Goal: Book appointment/travel/reservation

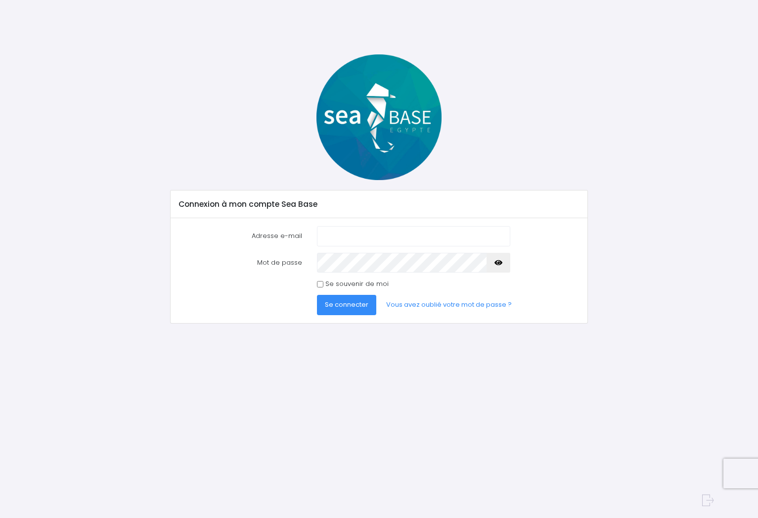
click at [414, 231] on input "Adresse e-mail" at bounding box center [413, 236] width 193 height 20
click at [415, 229] on input "Adresse e-mail" at bounding box center [413, 236] width 193 height 20
type input "pierreandre.roth@free.fr"
click at [346, 303] on span "Se connecter" at bounding box center [347, 304] width 44 height 9
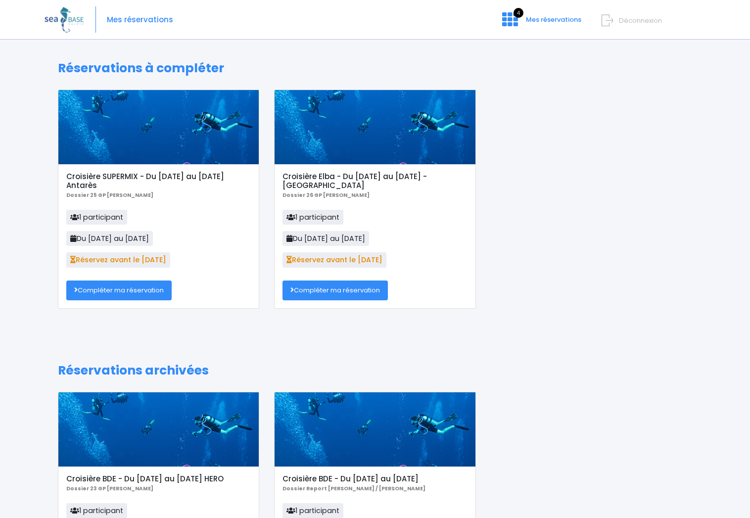
click at [123, 290] on link "Compléter ma réservation" at bounding box center [118, 291] width 105 height 20
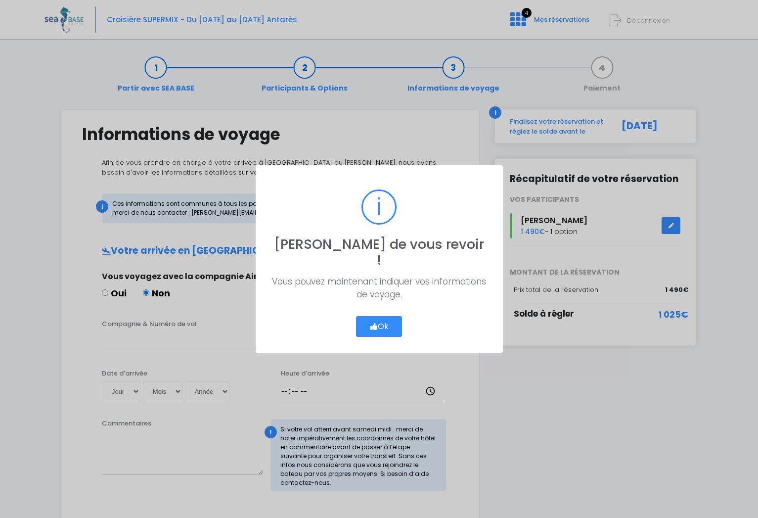
click at [387, 321] on button "Ok" at bounding box center [379, 326] width 47 height 21
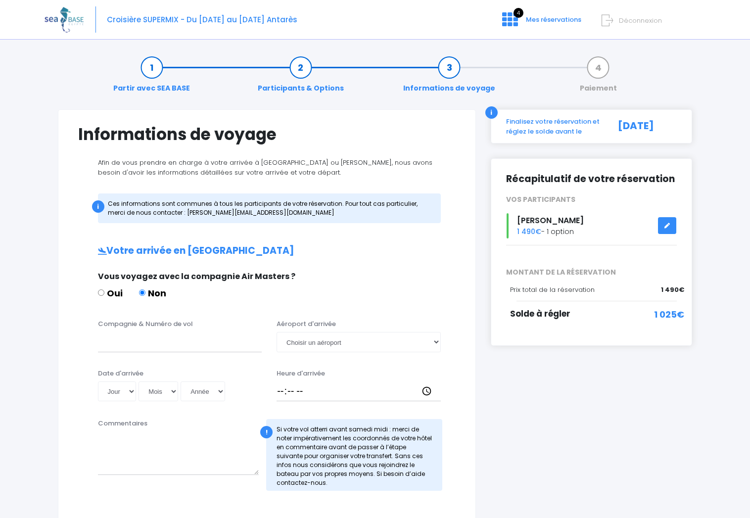
click at [428, 379] on div "Heure d'arrivée" at bounding box center [358, 385] width 179 height 33
click at [668, 223] on link at bounding box center [667, 225] width 19 height 17
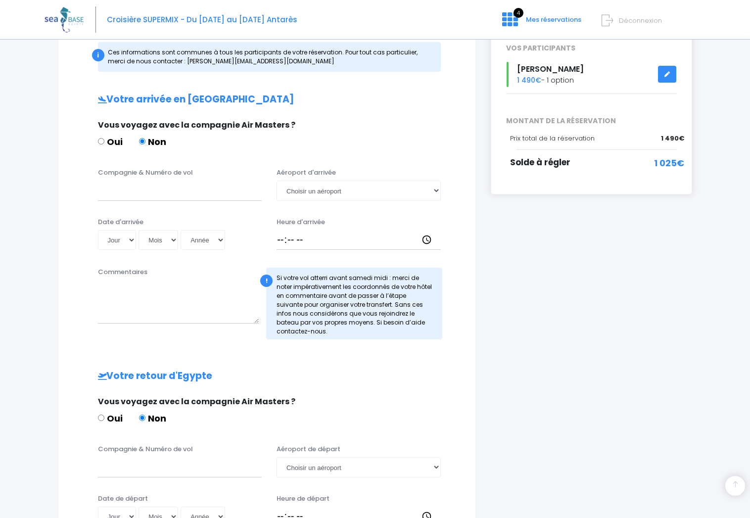
scroll to position [351, 0]
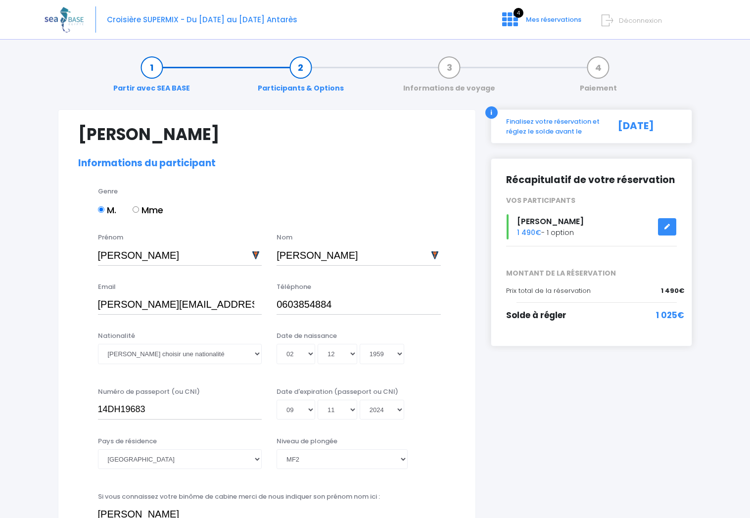
select select "MF2"
click at [672, 227] on link at bounding box center [667, 226] width 19 height 17
select select "MF2"
click at [519, 9] on span "4" at bounding box center [519, 13] width 10 height 10
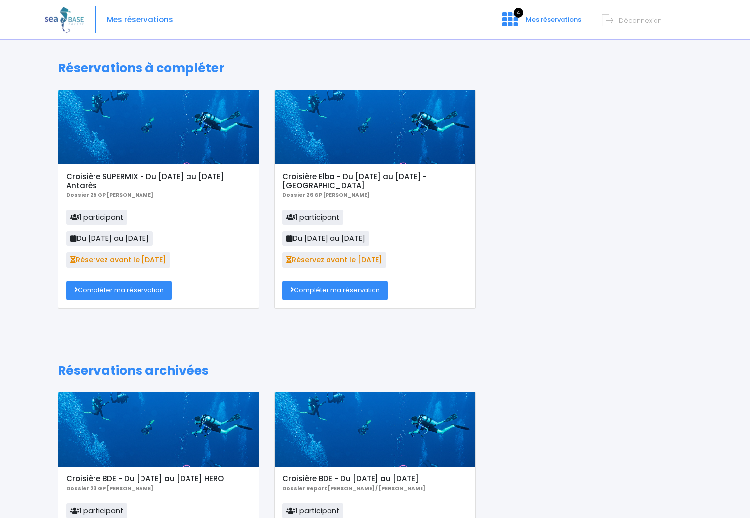
click at [119, 292] on link "Compléter ma réservation" at bounding box center [118, 291] width 105 height 20
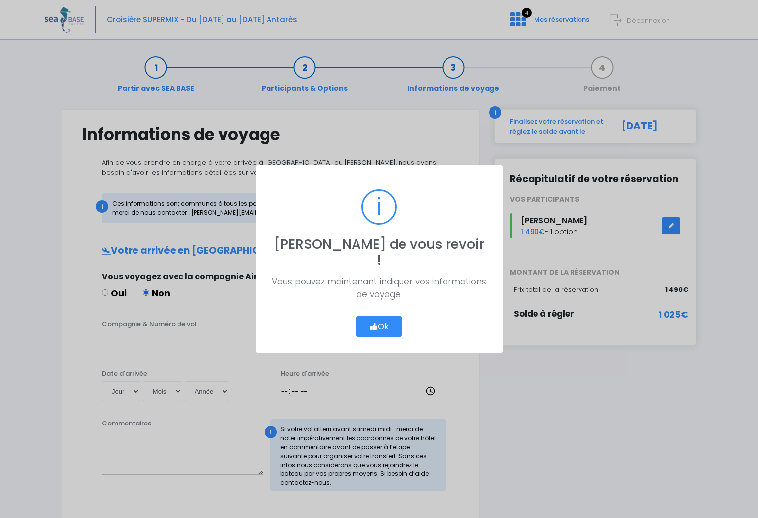
click at [386, 318] on button "Ok" at bounding box center [379, 326] width 47 height 21
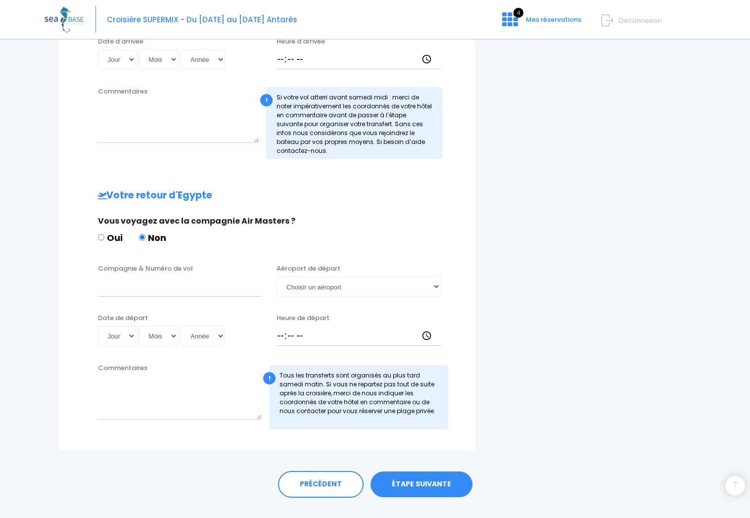
scroll to position [351, 0]
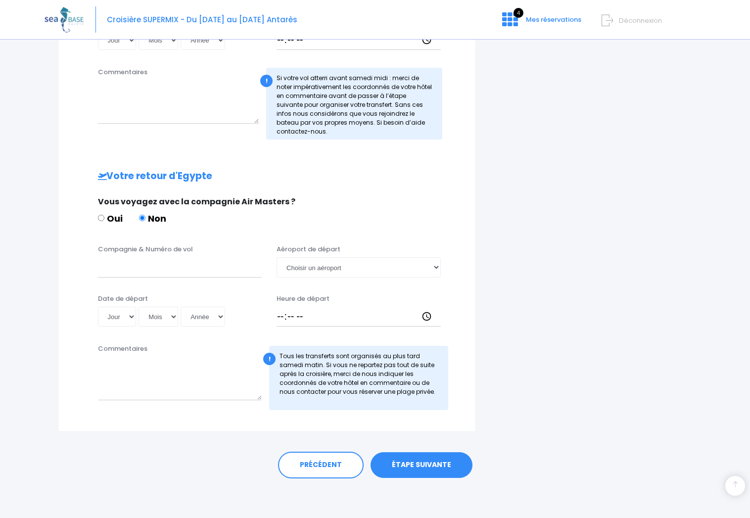
click at [415, 464] on link "ÉTAPE SUIVANTE" at bounding box center [422, 465] width 102 height 26
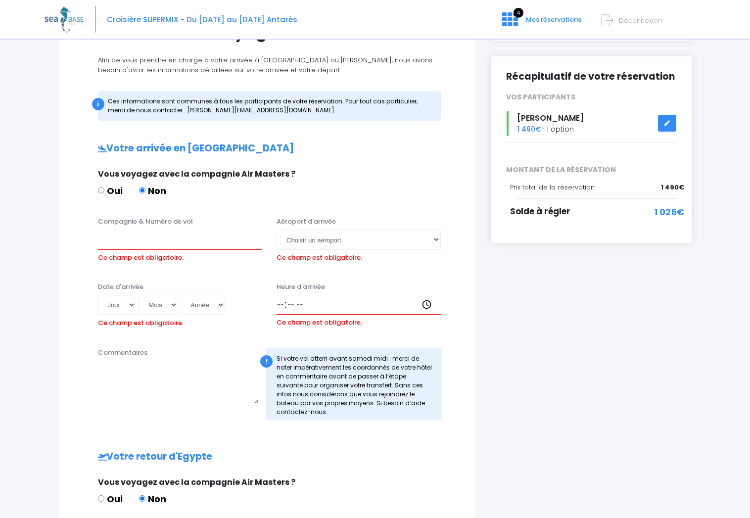
scroll to position [82, 0]
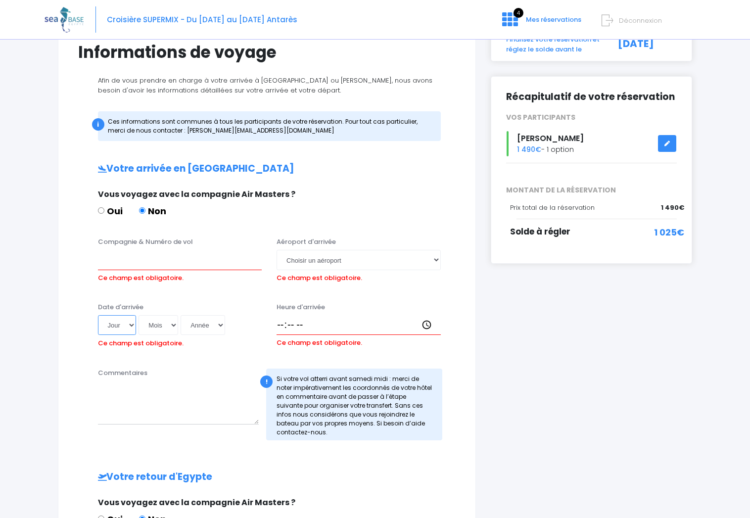
click at [98, 315] on select "Jour 01 02 03 04 05 06 07 08 09 10 11 12 13 14 15 16 17 18 19 20 21 22 23 24 25…" at bounding box center [117, 325] width 39 height 20
select select "15"
click option "15" at bounding box center [0, 0] width 0 height 0
click at [139, 315] on select "Mois 01 02 03 04 05 06 07 08 09 10 11 12" at bounding box center [159, 325] width 40 height 20
select select "11"
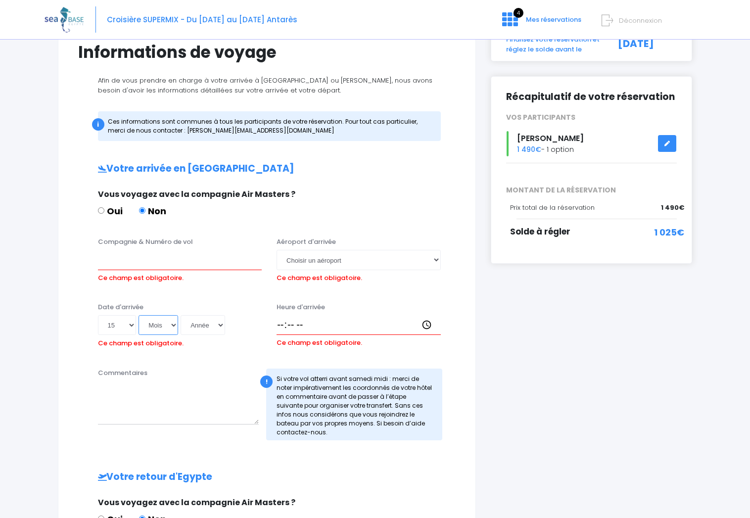
click option "11" at bounding box center [0, 0] width 0 height 0
click at [181, 315] on select "Année 2045 2044 2043 2042 2041 2040 2039 2038 2037 2036 2035 2034 2033 2032 203…" at bounding box center [203, 325] width 45 height 20
select select "2025"
click option "2025" at bounding box center [0, 0] width 0 height 0
type input "2025-11-15"
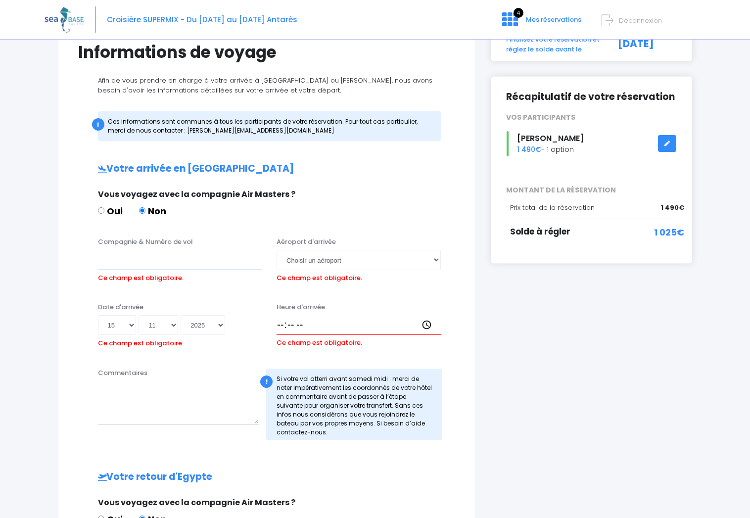
click at [129, 267] on input "Compagnie & Numéro de vol" at bounding box center [180, 260] width 164 height 20
type input "Easyjet EJU4691"
click at [277, 250] on select "Choisir un aéroport Hurghada Marsa Alam" at bounding box center [359, 260] width 164 height 20
select select "Hurghada"
click option "Hurghada" at bounding box center [0, 0] width 0 height 0
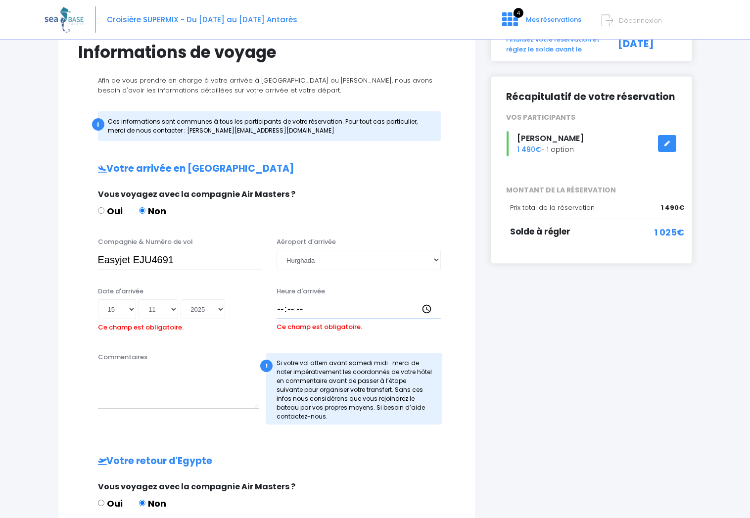
click at [307, 311] on input "Heure d'arrivée" at bounding box center [359, 309] width 164 height 20
type input "17:15"
click at [259, 437] on div "Votre arrivée en Egypte Vous voyagez avec la compagnie Air Masters ? Oui Non Co…" at bounding box center [266, 448] width 377 height 570
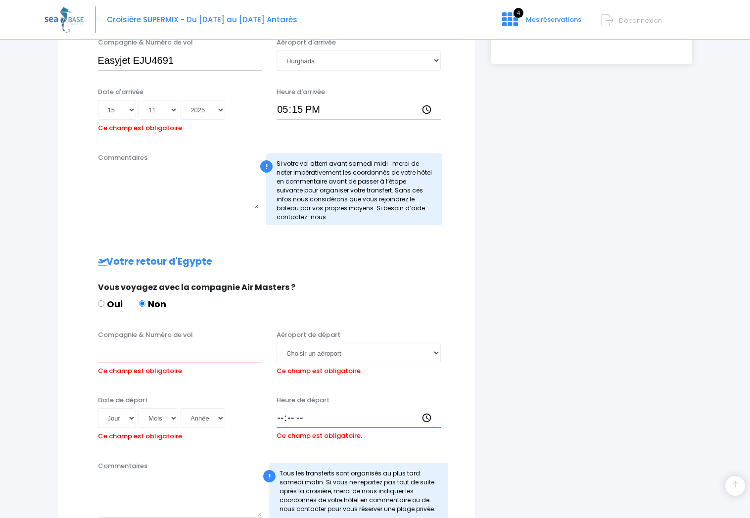
scroll to position [284, 0]
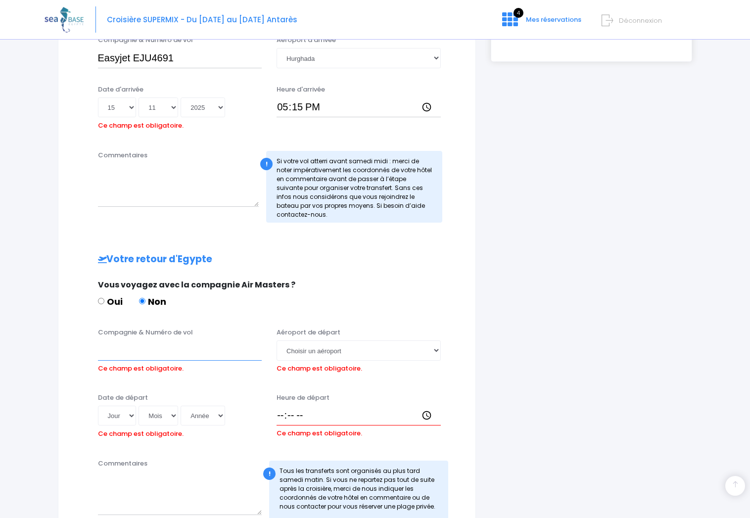
click at [106, 357] on input "Compagnie & Numéro de vol" at bounding box center [180, 350] width 164 height 20
type input "Easyjet EJU4692"
click at [277, 340] on select "Choisir un aéroport Hurghada Marsa Alam" at bounding box center [359, 350] width 164 height 20
select select "Hurghada"
click option "Hurghada" at bounding box center [0, 0] width 0 height 0
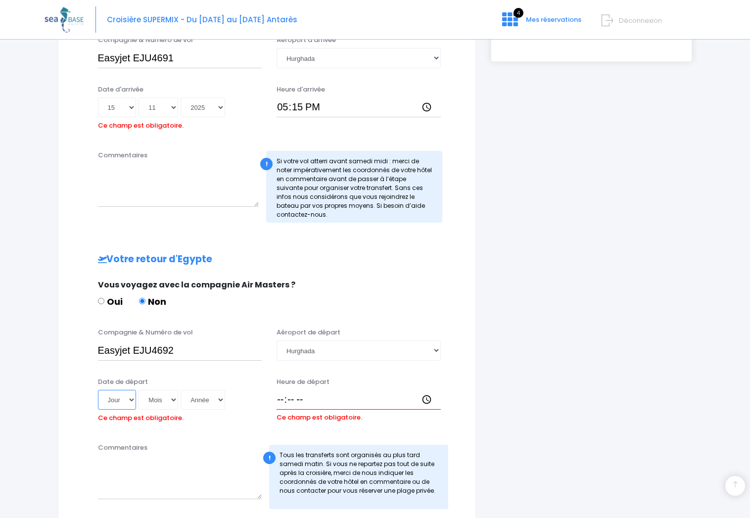
click at [98, 390] on select "Jour 01 02 03 04 05 06 07 08 09 10 11 12 13 14 15 16 17 18 19 20 21 22 23 24 25…" at bounding box center [117, 400] width 39 height 20
select select "22"
click option "22" at bounding box center [0, 0] width 0 height 0
click at [139, 390] on select "Mois 01 02 03 04 05 06 07 08 09 10 11 12" at bounding box center [159, 400] width 40 height 20
select select "11"
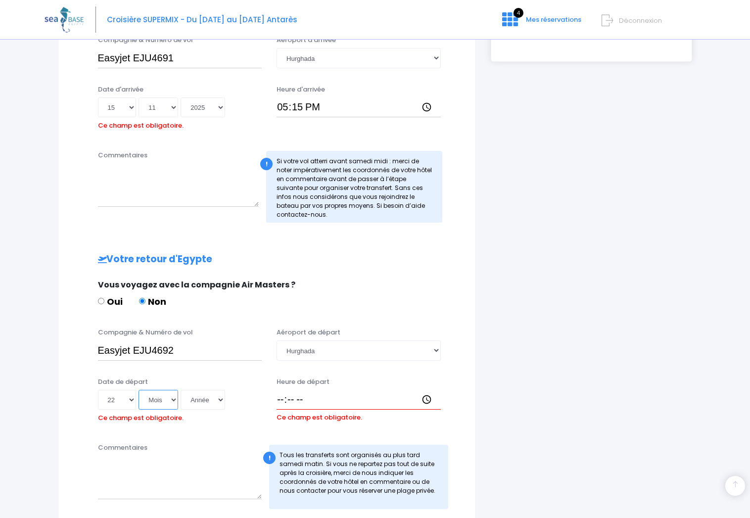
click option "11" at bounding box center [0, 0] width 0 height 0
click at [181, 390] on select "Année 2045 2044 2043 2042 2041 2040 2039 2038 2037 2036 2035 2034 2033 2032 203…" at bounding box center [203, 400] width 45 height 20
select select "2025"
click option "2025" at bounding box center [0, 0] width 0 height 0
type input "2025-11-22"
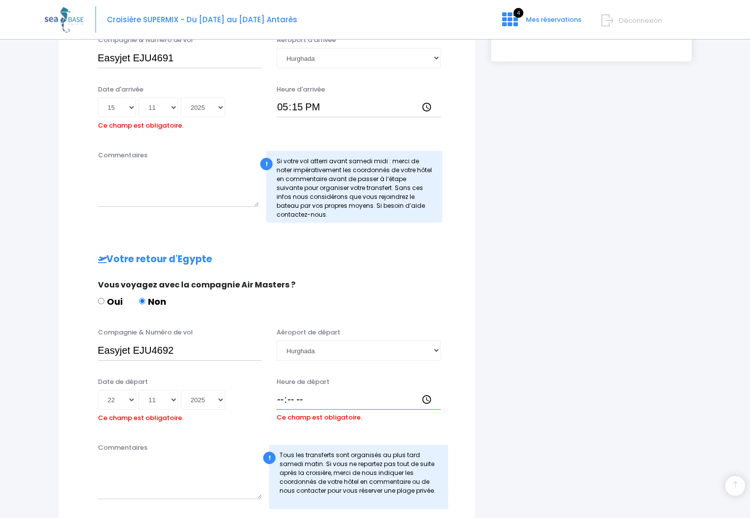
click at [287, 399] on input "Heure de départ" at bounding box center [359, 400] width 164 height 20
type input "18:10"
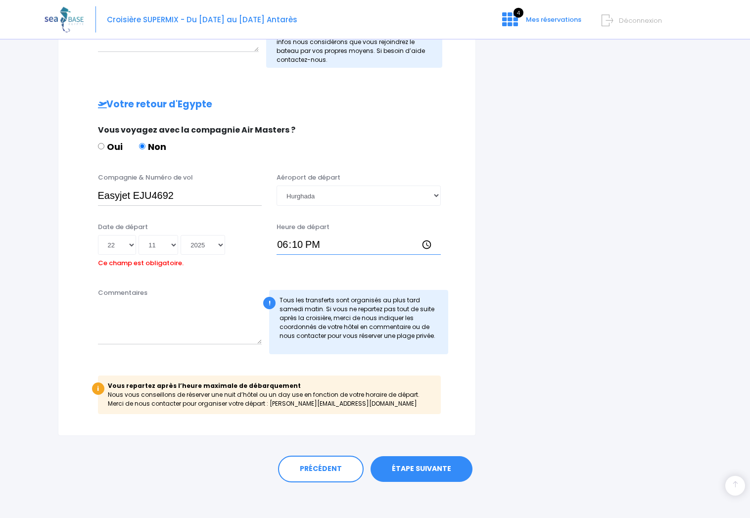
scroll to position [443, 0]
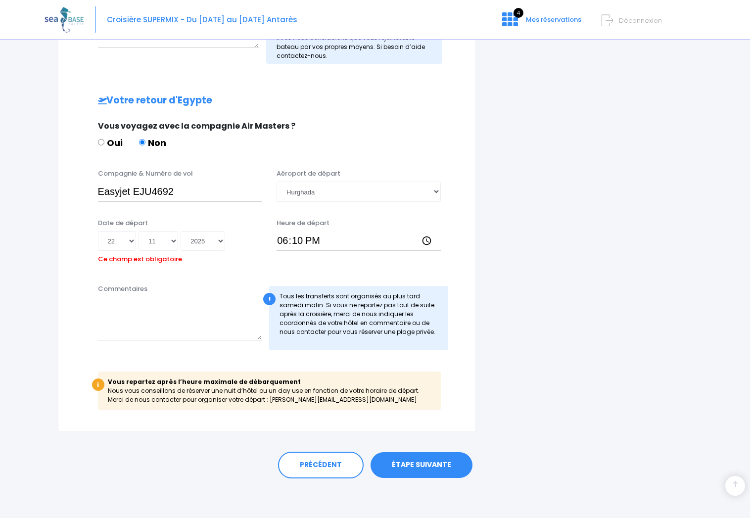
click at [427, 469] on link "ÉTAPE SUIVANTE" at bounding box center [422, 465] width 102 height 26
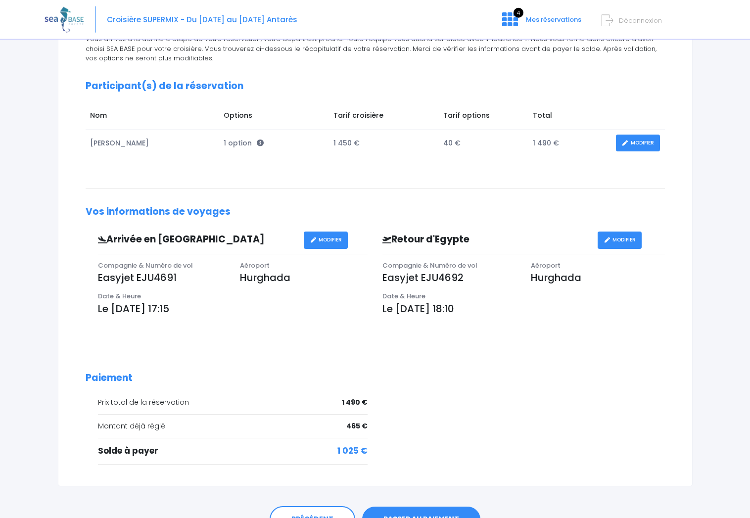
scroll to position [151, 0]
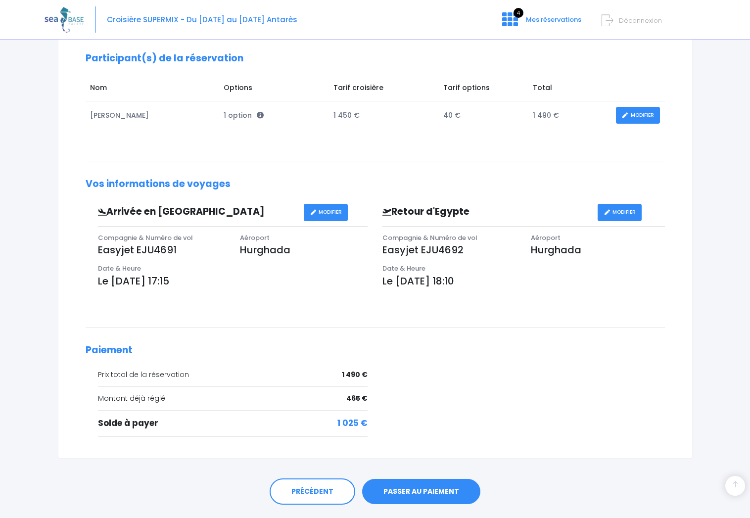
click at [564, 478] on div "PRÉCÉDENT PASSER AU PAIEMENT" at bounding box center [375, 489] width 635 height 61
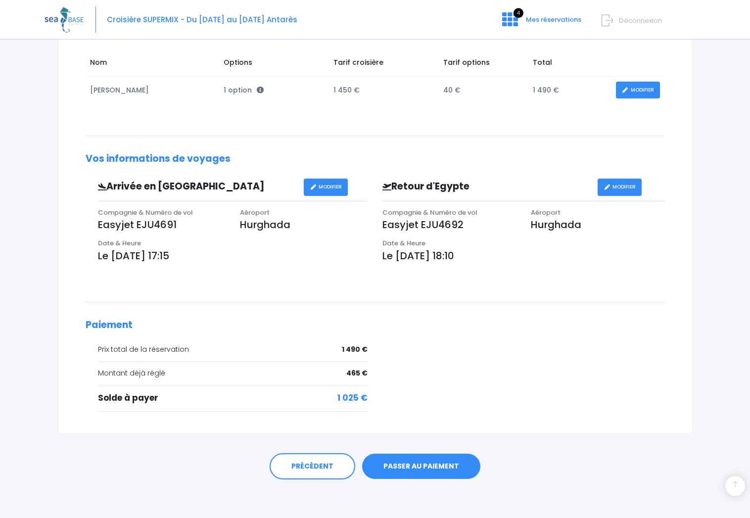
scroll to position [178, 0]
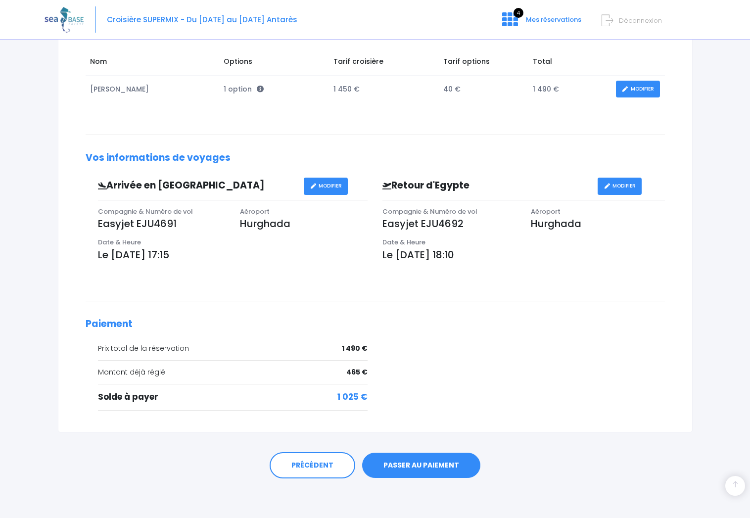
click at [422, 468] on link "PASSER AU PAIEMENT" at bounding box center [421, 466] width 118 height 26
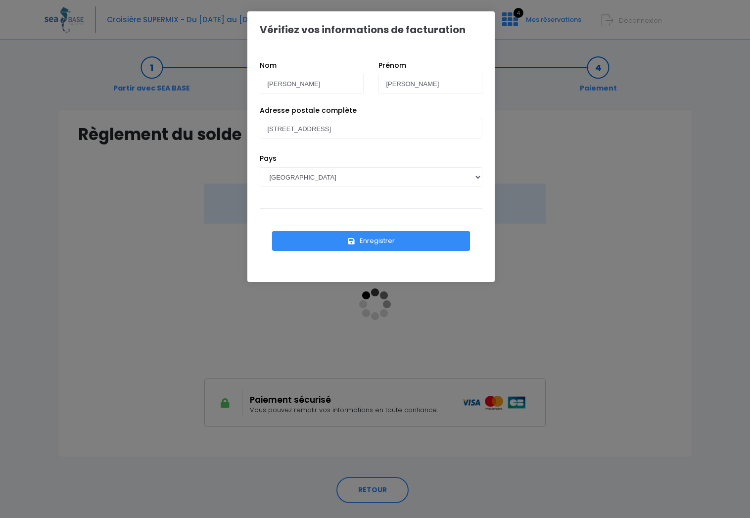
click at [363, 243] on button "Enregistrer" at bounding box center [371, 241] width 198 height 20
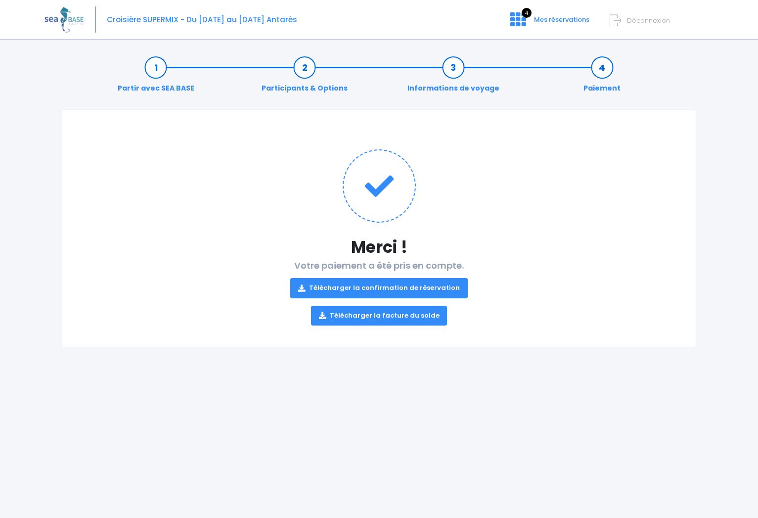
click at [339, 452] on div "Partir avec SEA BASE Participants & Options Informations de voyage Paiement Mer…" at bounding box center [379, 282] width 669 height 472
